Goal: Check status: Check status

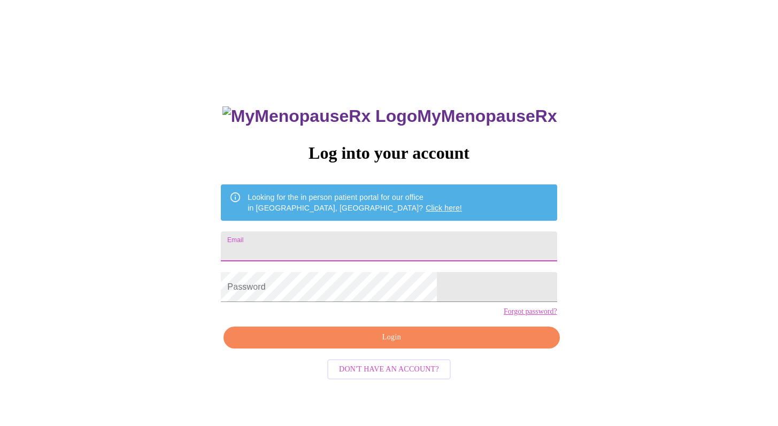
click at [379, 240] on input "Email" at bounding box center [389, 247] width 336 height 30
type input "kwardo6@sbcglobal.net"
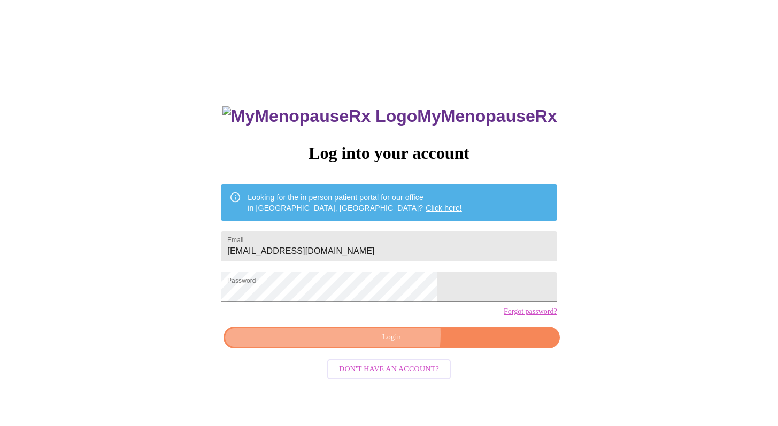
click at [378, 344] on span "Login" at bounding box center [391, 337] width 311 height 13
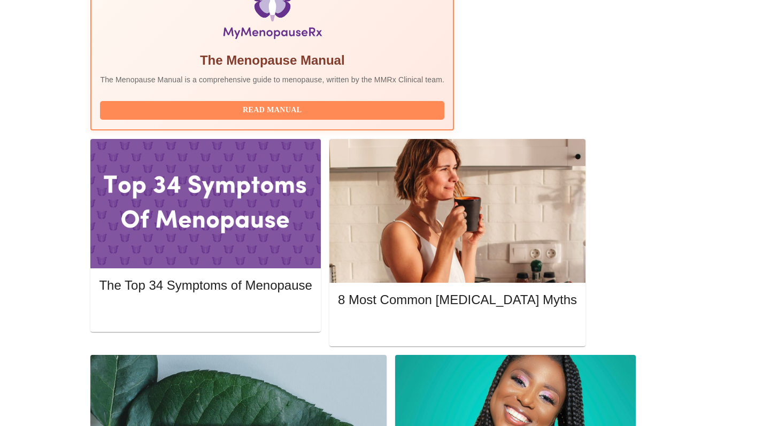
scroll to position [388, 0]
